Goal: Communication & Community: Answer question/provide support

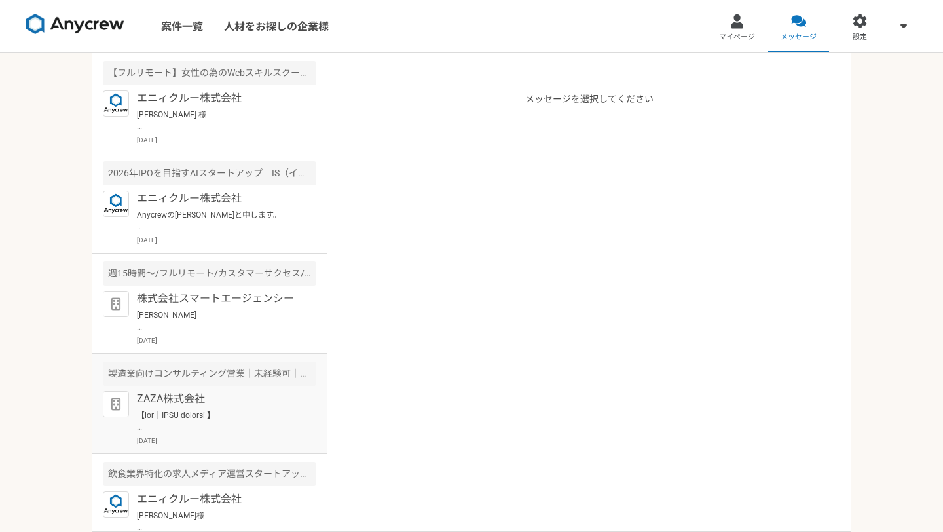
click at [122, 413] on img at bounding box center [116, 404] width 26 height 26
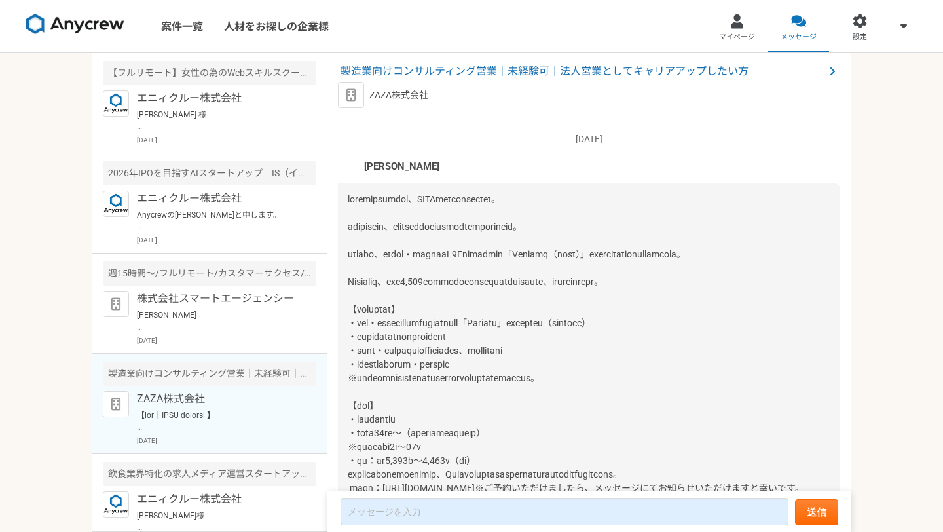
scroll to position [644, 0]
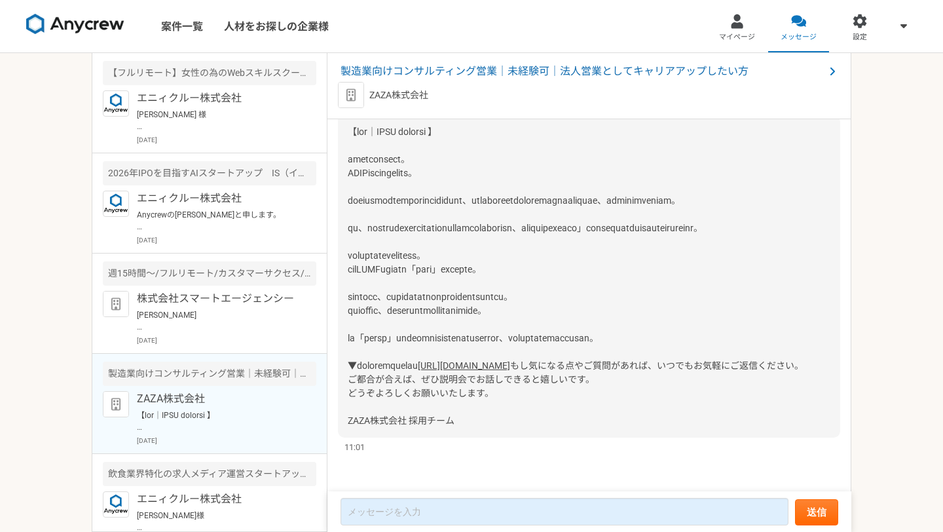
click at [304, 375] on div "製造業向けコンサルティング営業｜未経験可｜法人営業としてキャリアアップしたい方" at bounding box center [209, 373] width 213 height 24
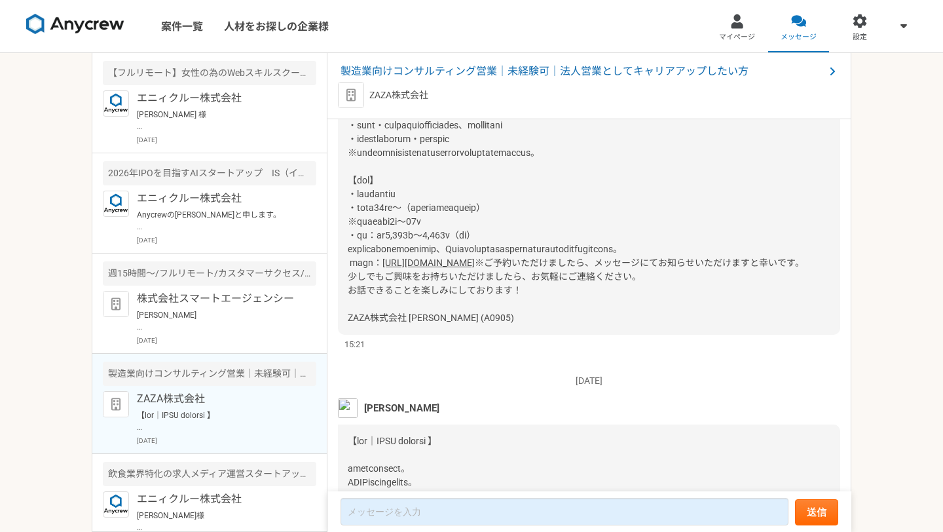
scroll to position [0, 0]
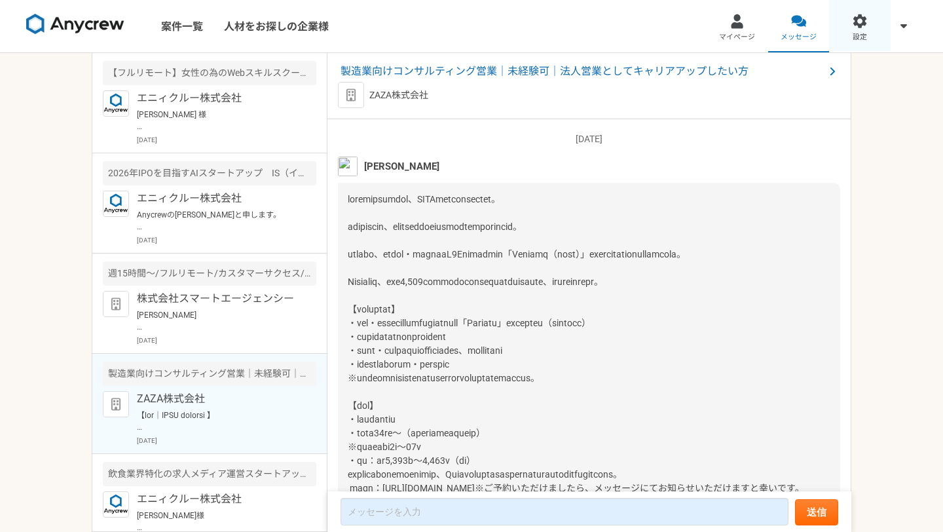
click at [853, 34] on span "設定" at bounding box center [860, 37] width 14 height 10
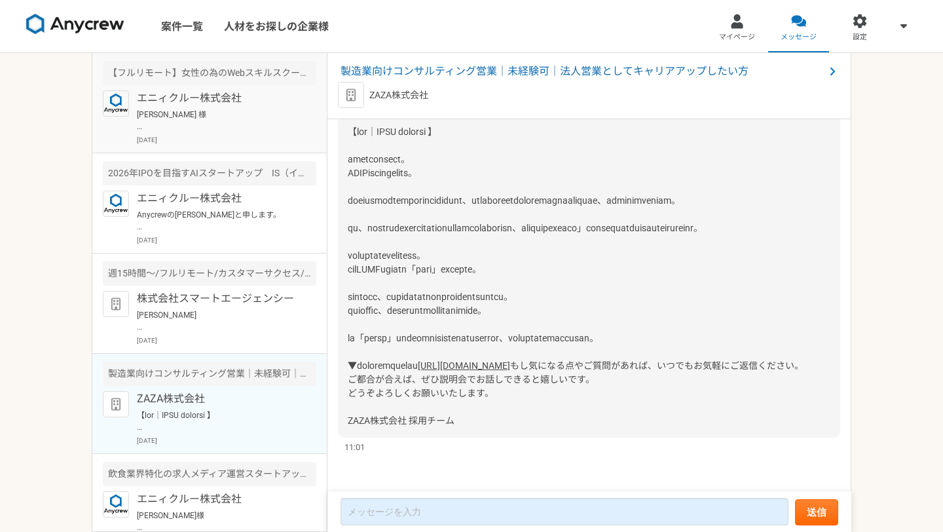
click at [204, 98] on p "エニィクルー株式会社" at bounding box center [218, 98] width 162 height 16
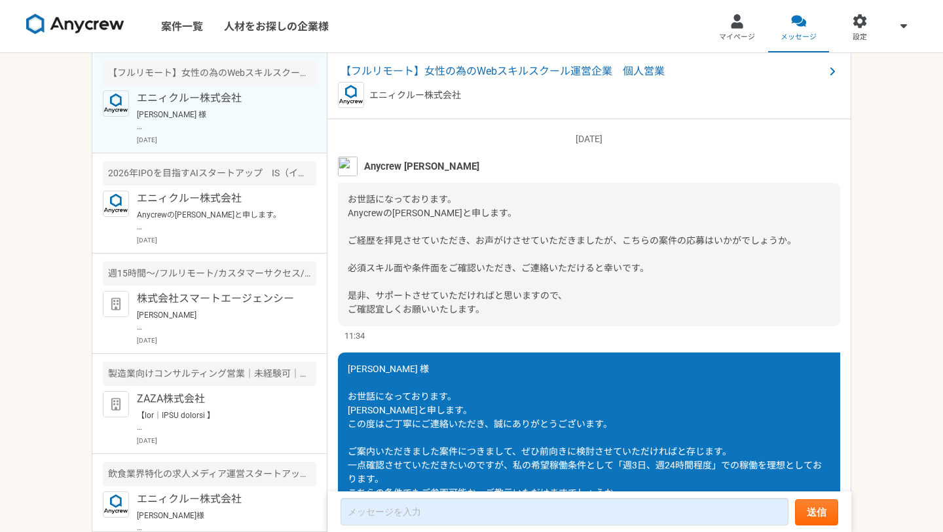
scroll to position [570, 0]
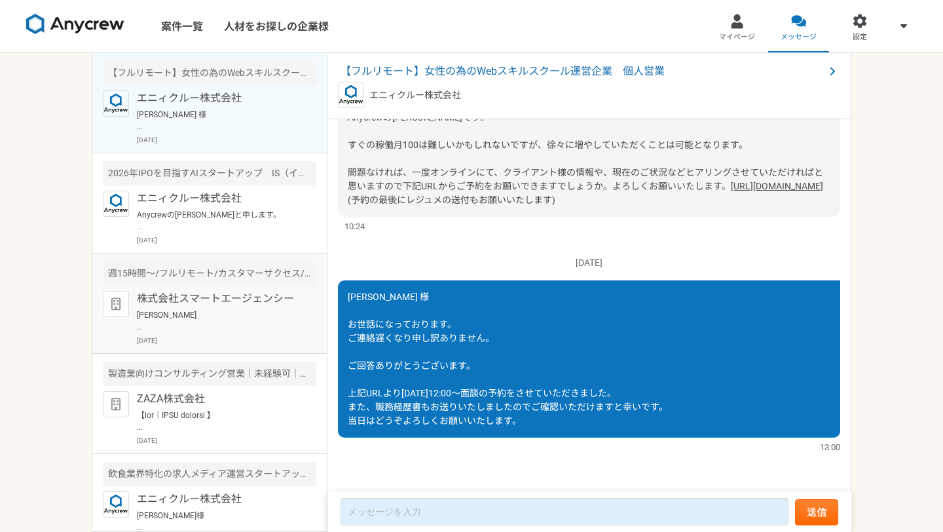
click at [238, 333] on div "株式会社スマートエージェンシー 西銘 様 ご連絡遅くなり申し訳ございません。 池田です。 ご連絡ありがとうございます。 ぜひ面談のお時間をいただければと存じま…" at bounding box center [226, 318] width 179 height 54
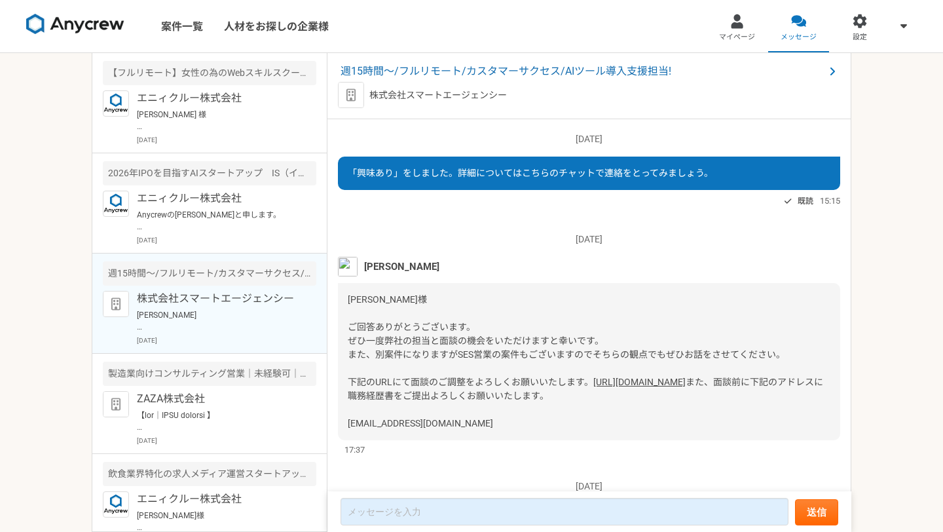
scroll to position [281, 0]
